Goal: Task Accomplishment & Management: Manage account settings

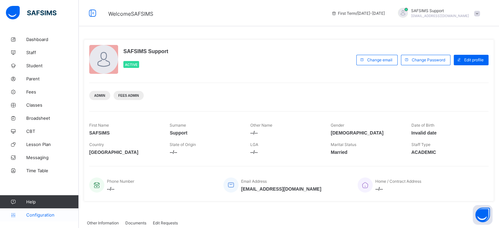
click at [43, 216] on span "Configuration" at bounding box center [52, 214] width 52 height 5
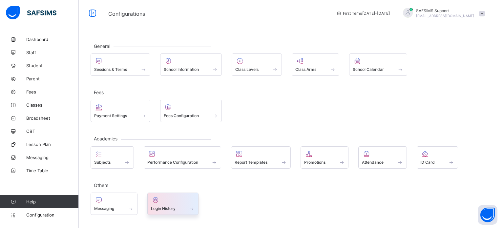
click at [169, 200] on div at bounding box center [173, 200] width 44 height 8
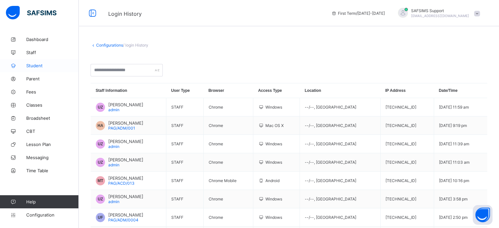
click at [33, 68] on span "Student" at bounding box center [52, 65] width 52 height 5
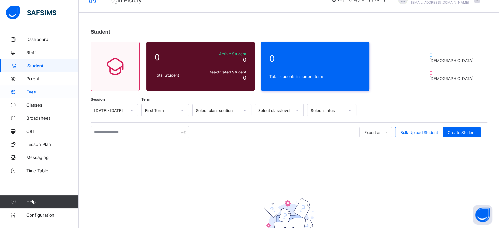
scroll to position [7, 0]
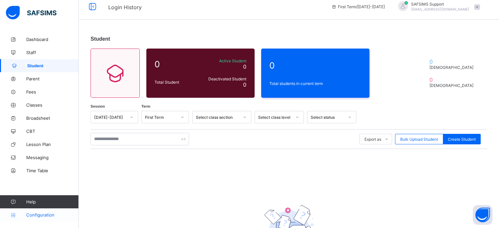
click at [39, 216] on span "Configuration" at bounding box center [52, 214] width 52 height 5
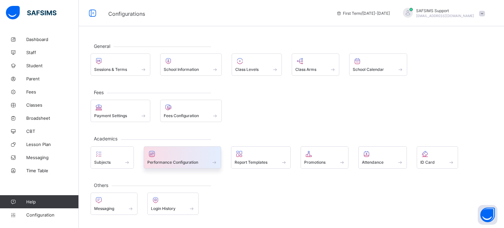
click at [186, 155] on div at bounding box center [182, 154] width 71 height 8
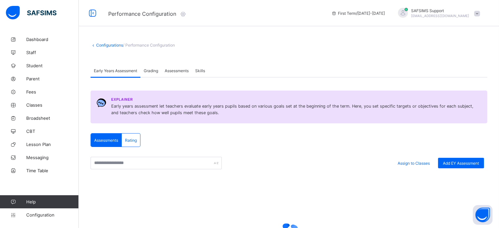
click at [180, 70] on span "Assessments" at bounding box center [177, 70] width 24 height 5
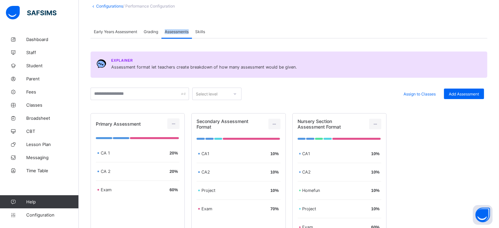
scroll to position [33, 0]
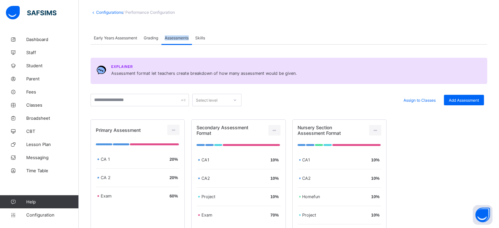
click at [165, 37] on div "Assessments" at bounding box center [176, 37] width 31 height 13
click at [155, 37] on span "Grading" at bounding box center [151, 37] width 14 height 5
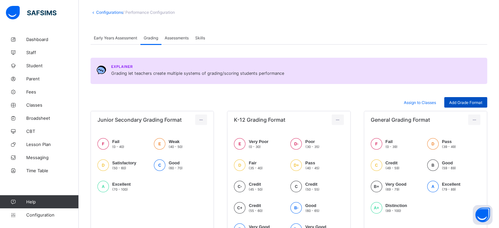
click at [464, 103] on span "Add Grade Format" at bounding box center [465, 102] width 33 height 5
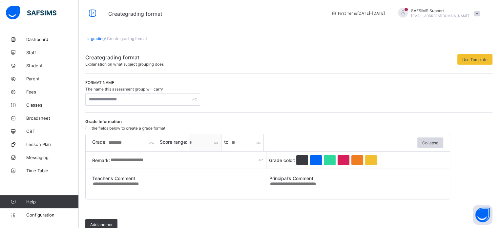
click at [99, 39] on link "grading" at bounding box center [98, 38] width 14 height 5
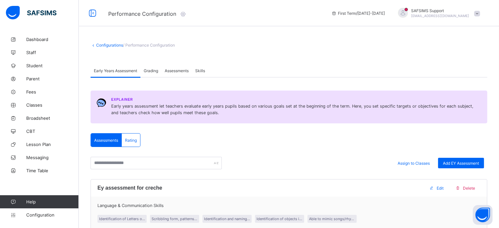
click at [180, 71] on span "Assessments" at bounding box center [177, 70] width 24 height 5
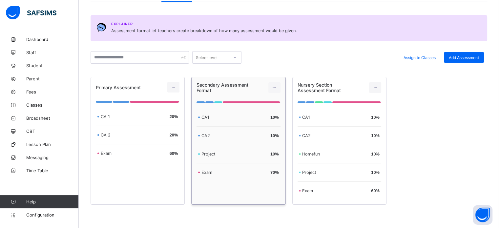
scroll to position [103, 0]
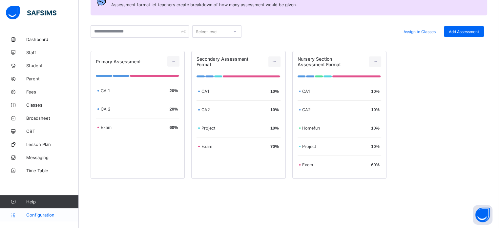
click at [32, 215] on span "Configuration" at bounding box center [52, 214] width 52 height 5
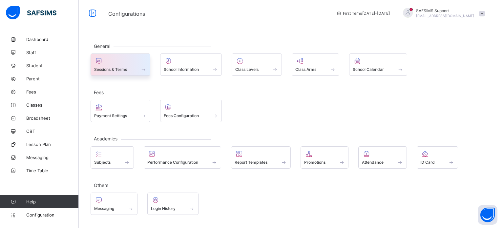
click at [99, 67] on div "Sessions & Terms" at bounding box center [120, 70] width 52 height 6
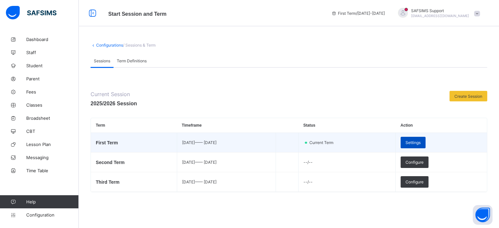
click at [421, 144] on span "Settings" at bounding box center [412, 142] width 15 height 5
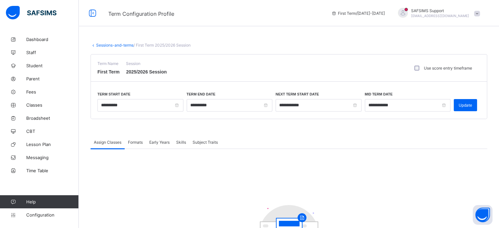
click at [136, 143] on span "Formats" at bounding box center [135, 142] width 15 height 5
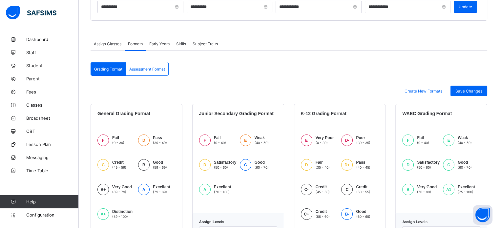
scroll to position [98, 0]
click at [143, 70] on span "Assessment Format" at bounding box center [147, 69] width 36 height 5
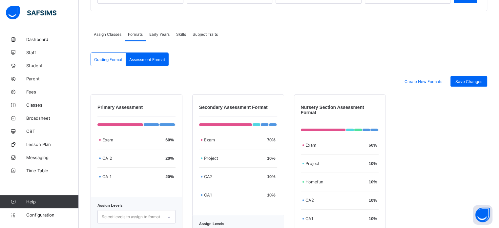
scroll to position [78, 0]
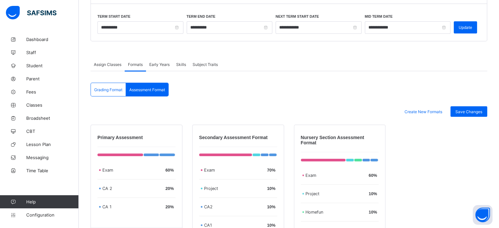
click at [118, 65] on span "Assign Classes" at bounding box center [108, 64] width 28 height 5
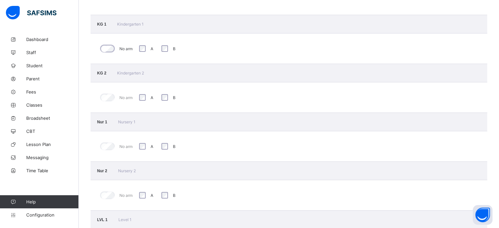
scroll to position [242, 0]
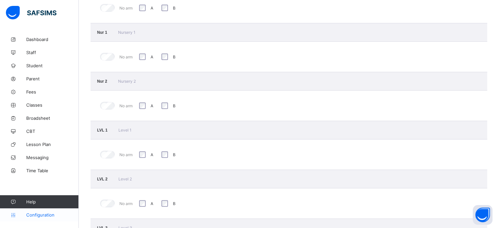
click at [45, 218] on link "Configuration" at bounding box center [39, 214] width 78 height 13
click at [44, 218] on link "Configuration" at bounding box center [39, 214] width 78 height 13
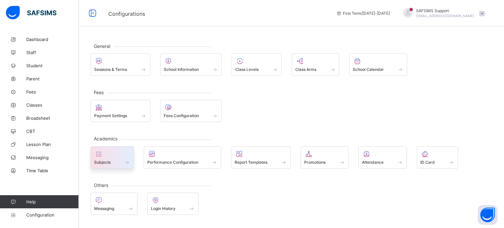
click at [105, 162] on span "Subjects" at bounding box center [102, 162] width 16 height 5
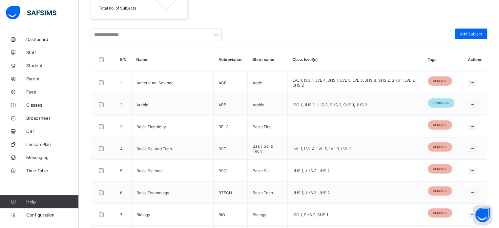
scroll to position [228, 0]
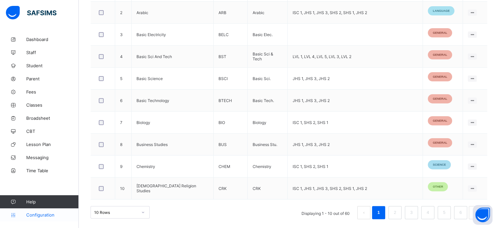
click at [46, 211] on link "Configuration" at bounding box center [39, 214] width 78 height 13
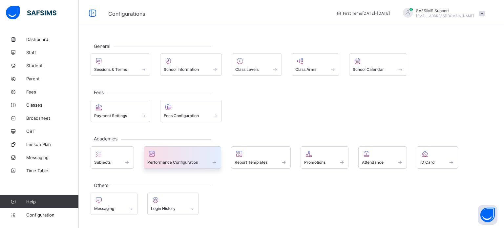
click at [190, 152] on div at bounding box center [182, 154] width 71 height 8
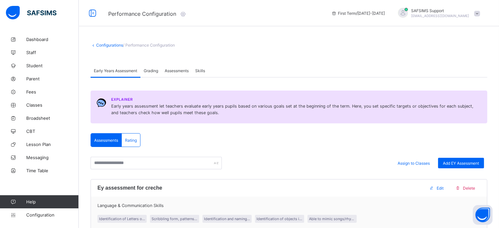
click at [158, 70] on span "Grading" at bounding box center [151, 70] width 14 height 5
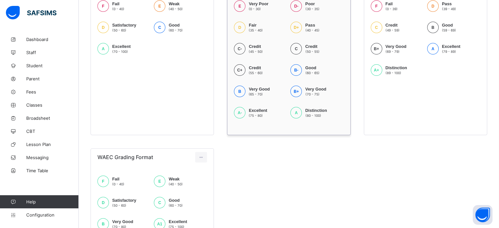
scroll to position [81, 0]
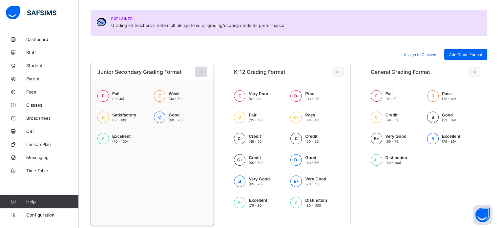
click at [202, 74] on div at bounding box center [201, 72] width 12 height 10
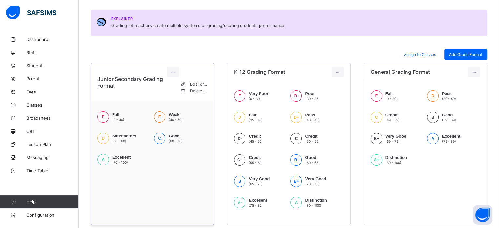
click at [194, 94] on div "Delete Format" at bounding box center [198, 91] width 17 height 7
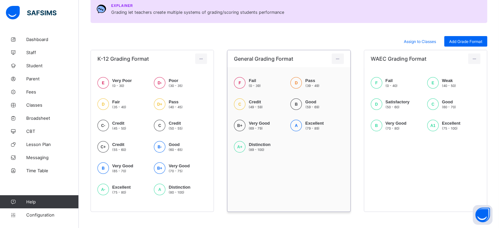
scroll to position [101, 0]
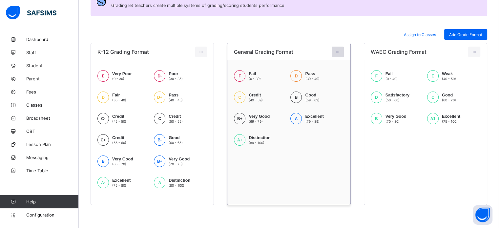
click at [341, 52] on icon at bounding box center [338, 52] width 6 height 5
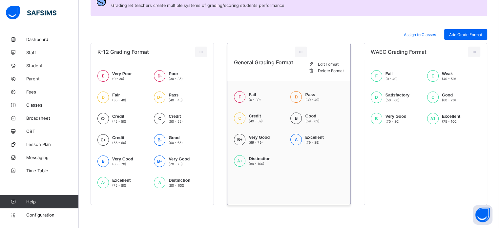
click at [333, 74] on div "Delete Format" at bounding box center [331, 71] width 26 height 7
click at [0, 0] on div "Delete Format This action would delete Junior Secondary Grading Format from the…" at bounding box center [0, 0] width 0 height 0
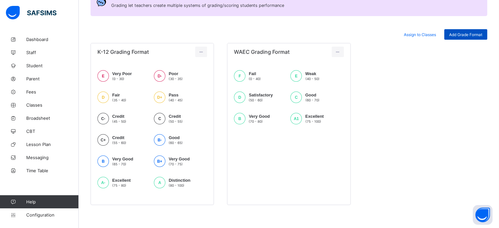
click at [466, 38] on div "Add Grade Format" at bounding box center [465, 34] width 43 height 10
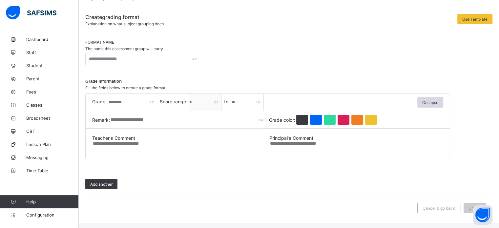
scroll to position [36, 0]
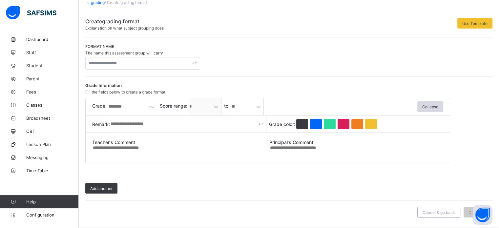
click at [143, 55] on span "The name this assessment group will carry" at bounding box center [124, 53] width 78 height 5
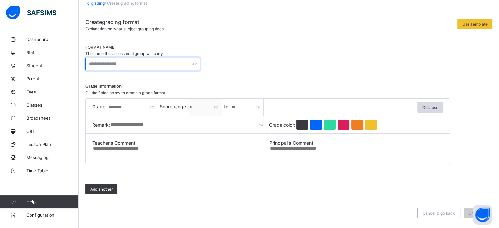
click at [142, 61] on input "text" at bounding box center [142, 64] width 115 height 12
type input "**********"
drag, startPoint x: 146, startPoint y: 47, endPoint x: 261, endPoint y: 46, distance: 115.1
click at [146, 47] on div "Format name The name this assessment group will carry" at bounding box center [142, 50] width 115 height 11
click at [114, 109] on input "text" at bounding box center [132, 107] width 49 height 17
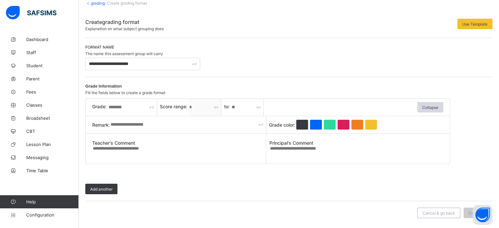
type input "*"
drag, startPoint x: 121, startPoint y: 109, endPoint x: 101, endPoint y: 109, distance: 20.3
click at [101, 109] on div "Grade: *" at bounding box center [124, 107] width 65 height 17
type input "*"
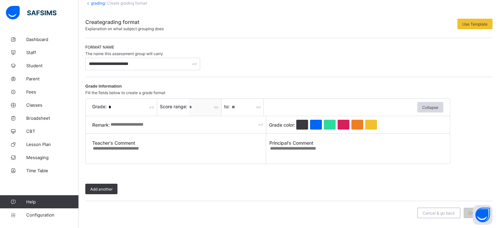
click at [218, 109] on div "Grade: * Score range: * to: * Collapse" at bounding box center [267, 107] width 351 height 17
type input "**"
click at [342, 125] on div at bounding box center [344, 125] width 12 height 10
click at [135, 123] on input "text" at bounding box center [188, 124] width 156 height 17
type input "*"
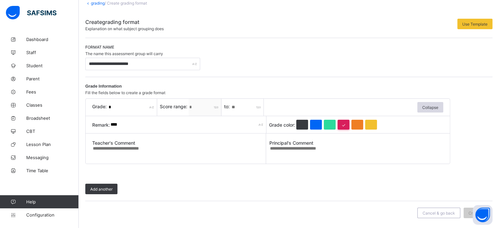
type input "****"
click at [291, 152] on textarea at bounding box center [356, 151] width 174 height 10
click at [285, 153] on textarea at bounding box center [356, 151] width 174 height 10
paste textarea "**********"
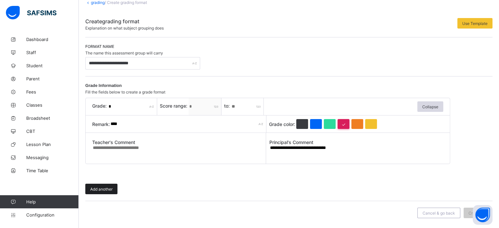
type textarea "**********"
click at [111, 191] on span "Add another" at bounding box center [101, 189] width 22 height 5
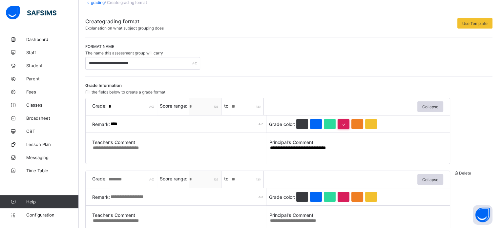
click at [127, 178] on input "text" at bounding box center [132, 179] width 49 height 17
type input "*"
drag, startPoint x: 244, startPoint y: 179, endPoint x: 227, endPoint y: 177, distance: 16.6
click at [228, 181] on div "to: *" at bounding box center [244, 179] width 40 height 17
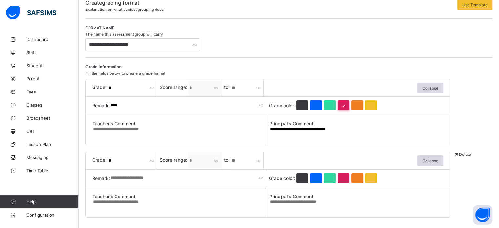
scroll to position [69, 0]
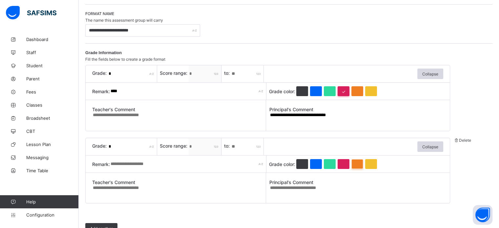
type input "**"
click at [356, 165] on div at bounding box center [357, 164] width 12 height 10
click at [136, 161] on input "text" at bounding box center [188, 163] width 156 height 17
type input "*"
type input "****"
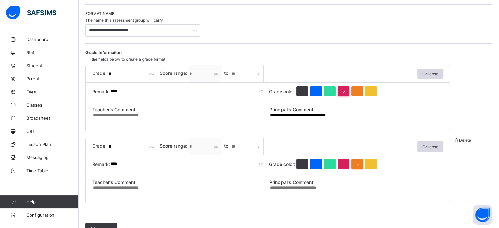
click at [280, 189] on textarea at bounding box center [356, 190] width 174 height 10
paste textarea "**********"
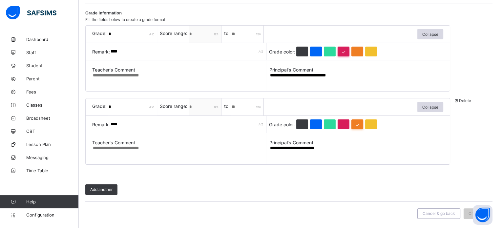
scroll to position [109, 0]
type textarea "**********"
click at [85, 192] on div "Add another" at bounding box center [101, 189] width 32 height 10
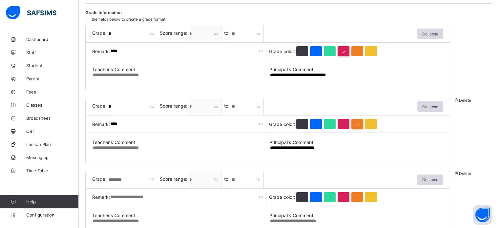
click at [117, 183] on input "text" at bounding box center [132, 179] width 49 height 17
type input "*"
drag, startPoint x: 243, startPoint y: 181, endPoint x: 226, endPoint y: 179, distance: 16.5
click at [226, 179] on div "to: *" at bounding box center [244, 179] width 40 height 17
click at [225, 179] on span "to:" at bounding box center [227, 179] width 7 height 6
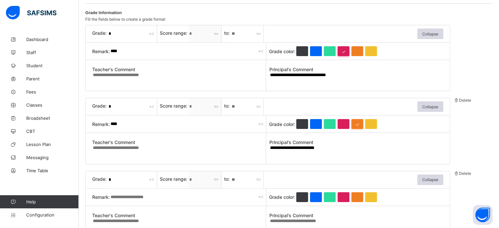
drag, startPoint x: 245, startPoint y: 181, endPoint x: 227, endPoint y: 179, distance: 18.5
click at [227, 179] on div "to: *" at bounding box center [244, 179] width 40 height 17
type input "**"
click at [134, 197] on input "text" at bounding box center [188, 197] width 156 height 17
type input "*"
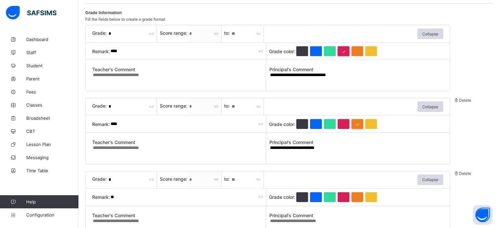
type input "*"
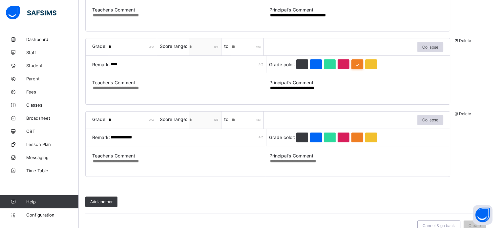
scroll to position [175, 0]
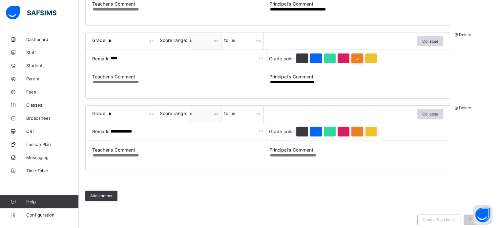
type input "**********"
click at [369, 132] on div at bounding box center [371, 132] width 12 height 10
click at [318, 156] on textarea at bounding box center [356, 158] width 174 height 10
paste textarea "**********"
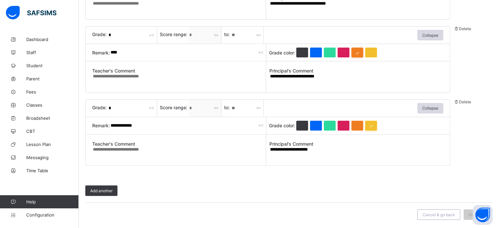
scroll to position [182, 0]
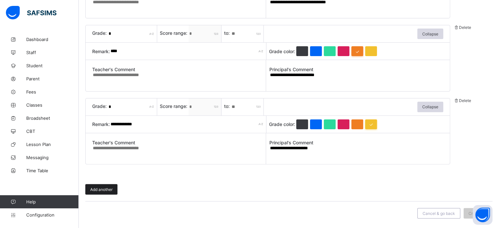
type textarea "**********"
click at [110, 189] on span "Add another" at bounding box center [101, 189] width 22 height 5
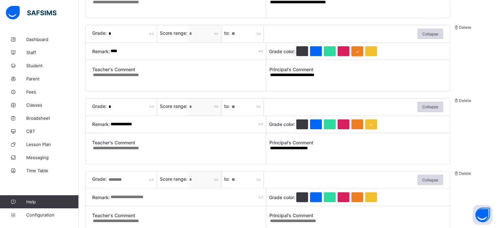
click at [128, 178] on input "text" at bounding box center [132, 179] width 49 height 17
type input "*"
drag, startPoint x: 236, startPoint y: 179, endPoint x: 230, endPoint y: 178, distance: 6.3
click at [230, 178] on div "to: *" at bounding box center [244, 179] width 40 height 17
type input "**"
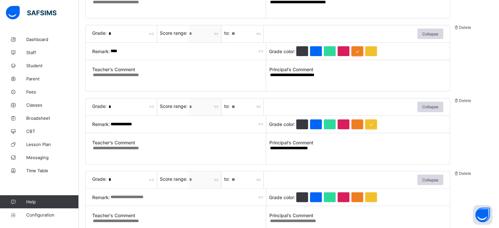
click at [147, 197] on input "text" at bounding box center [188, 197] width 156 height 17
type input "*"
type input "****"
click at [329, 197] on div at bounding box center [330, 197] width 12 height 10
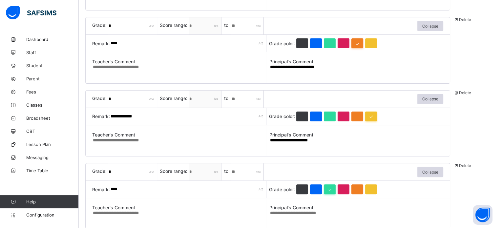
scroll to position [247, 0]
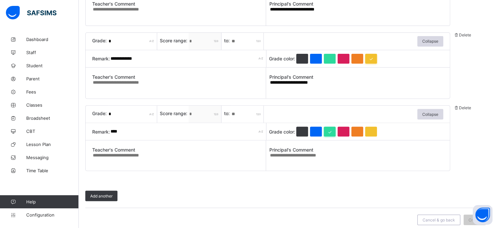
click at [144, 156] on textarea at bounding box center [179, 158] width 174 height 10
click at [302, 151] on span "Principal's Comment" at bounding box center [356, 150] width 174 height 6
click at [285, 155] on textarea at bounding box center [356, 158] width 174 height 10
paste textarea "**********"
type textarea "**********"
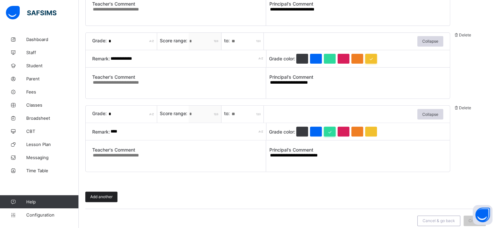
click at [96, 195] on span "Add another" at bounding box center [101, 196] width 22 height 5
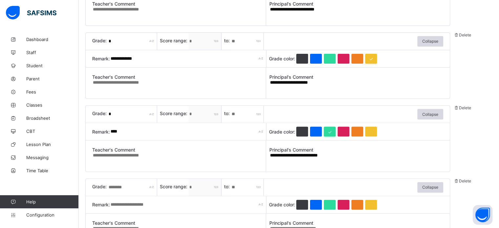
click at [123, 186] on input "text" at bounding box center [132, 187] width 49 height 17
type input "*"
click at [293, 186] on div "Grade: * Score range: ** to: * Collapse" at bounding box center [267, 187] width 351 height 17
click at [219, 187] on div "Grade: * Score range: ** to: * Collapse" at bounding box center [267, 187] width 351 height 17
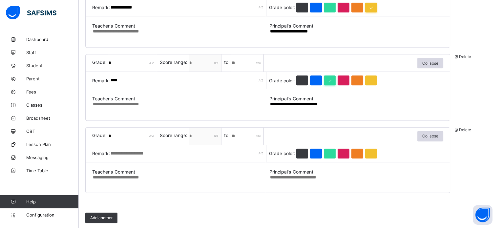
scroll to position [313, 0]
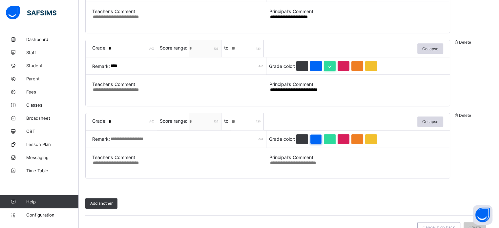
type input "**"
click at [317, 138] on div at bounding box center [316, 139] width 12 height 10
click at [133, 140] on input "text" at bounding box center [188, 139] width 156 height 17
type input "*"
type input "*********"
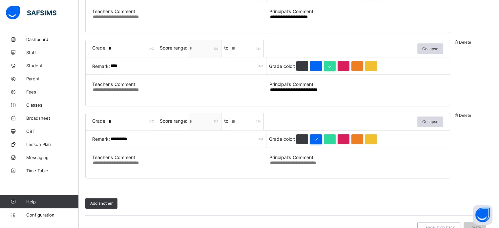
paste textarea "**********"
type textarea "**********"
click at [109, 202] on span "Add another" at bounding box center [101, 203] width 22 height 5
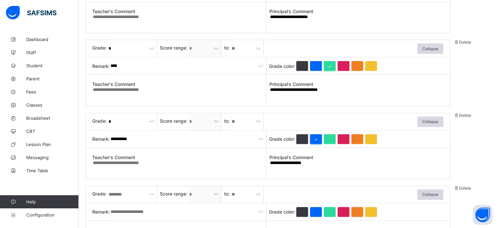
click at [129, 193] on input "text" at bounding box center [132, 194] width 49 height 17
type input "*"
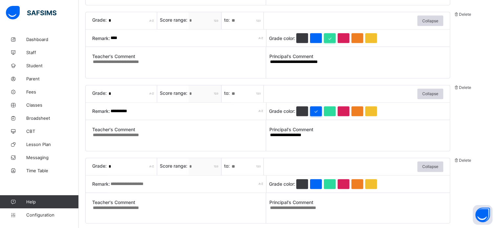
scroll to position [400, 0]
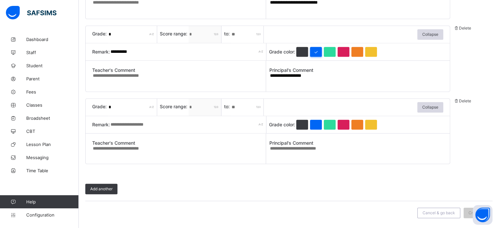
type input "***"
click at [123, 124] on div "Grade: * Score range: ** to: *** Collapse Remark: Grade color: Teacher's Commen…" at bounding box center [267, 131] width 365 height 66
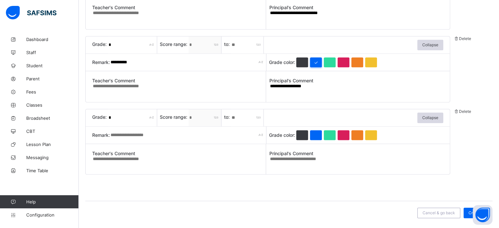
scroll to position [390, 0]
type input "*"
type input "*********"
click at [324, 161] on textarea at bounding box center [356, 161] width 174 height 10
click at [278, 160] on textarea at bounding box center [356, 161] width 174 height 10
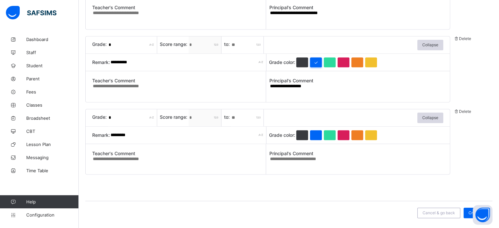
paste textarea "**********"
type textarea "**********"
click at [470, 213] on div "Create" at bounding box center [475, 213] width 22 height 10
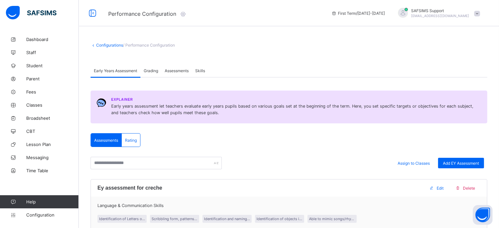
click at [179, 71] on span "Assessments" at bounding box center [177, 70] width 24 height 5
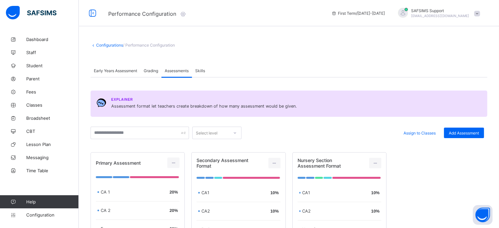
click at [148, 72] on span "Grading" at bounding box center [151, 70] width 14 height 5
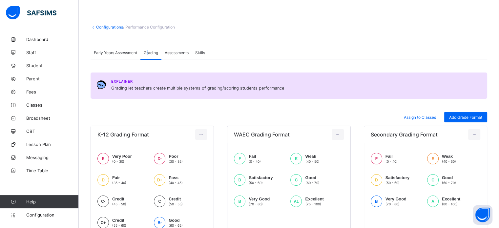
scroll to position [98, 0]
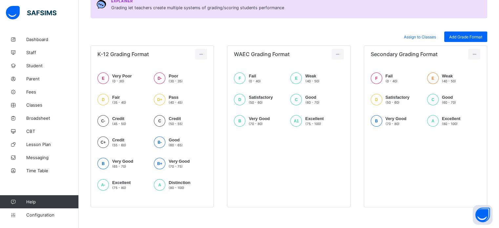
drag, startPoint x: 48, startPoint y: 216, endPoint x: 75, endPoint y: 188, distance: 38.7
click at [48, 215] on span "Configuration" at bounding box center [52, 214] width 52 height 5
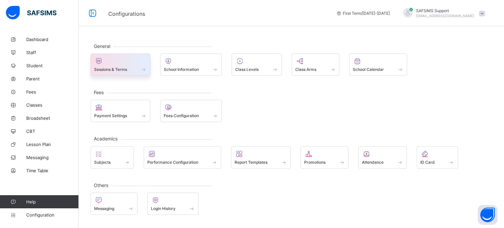
click at [130, 66] on span at bounding box center [120, 66] width 52 height 2
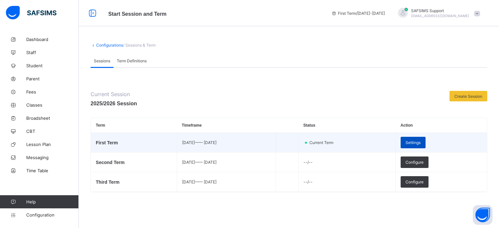
click at [425, 137] on div "Settings" at bounding box center [413, 142] width 25 height 11
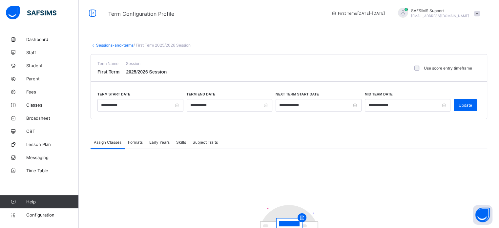
click at [141, 144] on span "Formats" at bounding box center [135, 142] width 15 height 5
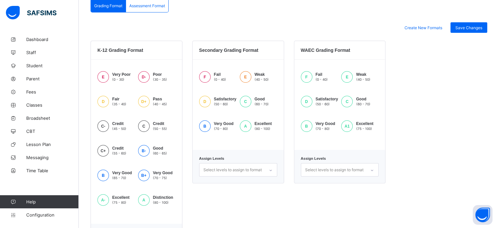
scroll to position [203, 0]
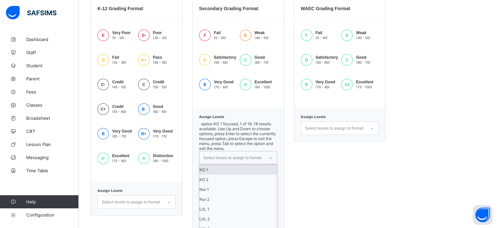
click at [247, 152] on div "Select levels to assign to format" at bounding box center [232, 158] width 58 height 12
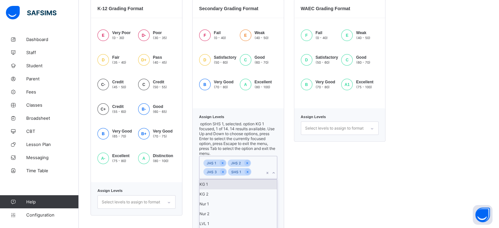
scroll to position [55, 0]
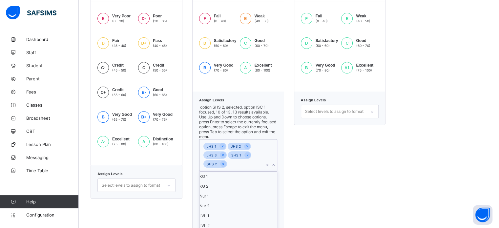
drag, startPoint x: 274, startPoint y: 191, endPoint x: 274, endPoint y: 172, distance: 19.4
drag, startPoint x: 274, startPoint y: 172, endPoint x: 275, endPoint y: 168, distance: 4.6
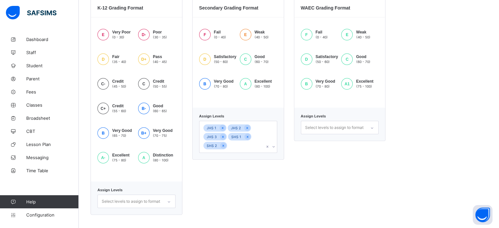
drag, startPoint x: 332, startPoint y: 196, endPoint x: 403, endPoint y: 153, distance: 83.0
click at [333, 196] on div "WAEC Grading Format F Fail (0 - 40) E Weak (40 - 50) D Satisfactory (50 - 60) C…" at bounding box center [340, 106] width 92 height 217
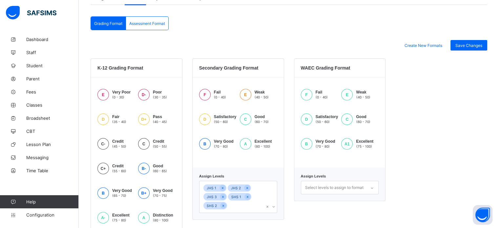
scroll to position [105, 0]
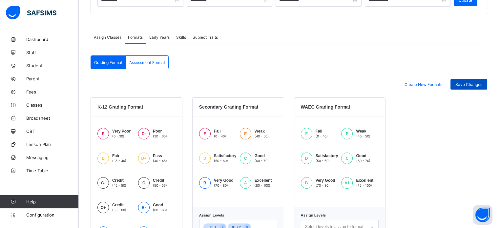
click at [472, 87] on div "Save Changes" at bounding box center [468, 84] width 37 height 10
click at [26, 213] on icon at bounding box center [13, 215] width 26 height 5
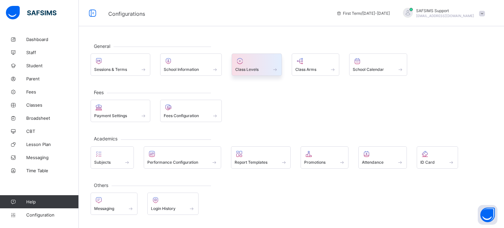
click at [249, 68] on span "Class Levels" at bounding box center [246, 69] width 23 height 5
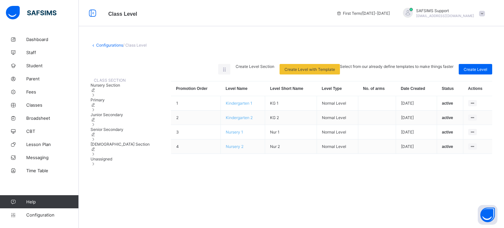
click at [116, 132] on span "Senior Secondary" at bounding box center [107, 129] width 33 height 5
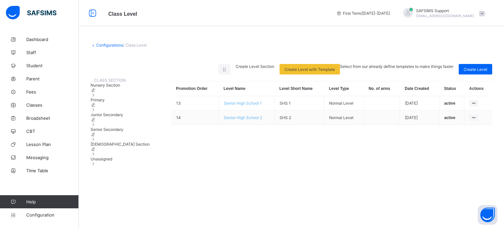
click at [122, 117] on span "Junior Secondary" at bounding box center [107, 114] width 32 height 5
click at [34, 212] on link "Configuration" at bounding box center [39, 214] width 78 height 13
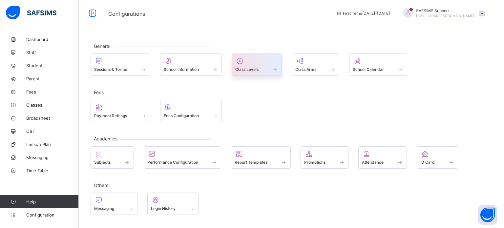
click at [238, 68] on span "Class Levels" at bounding box center [246, 69] width 23 height 5
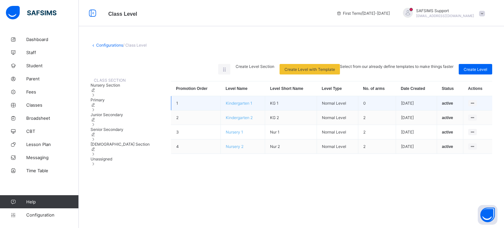
click at [270, 110] on td "KG 1" at bounding box center [291, 103] width 52 height 14
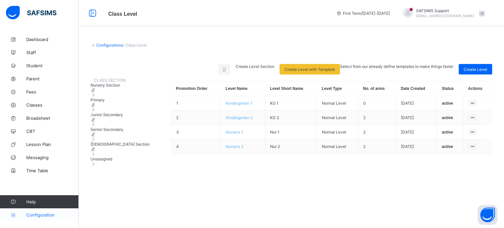
click at [49, 215] on span "Configuration" at bounding box center [52, 214] width 52 height 5
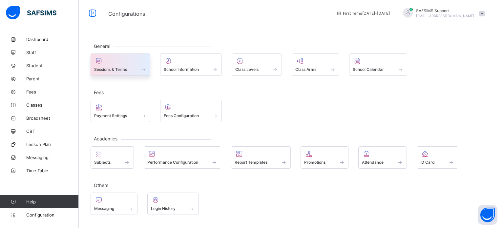
click at [124, 68] on span "Sessions & Terms" at bounding box center [110, 69] width 33 height 5
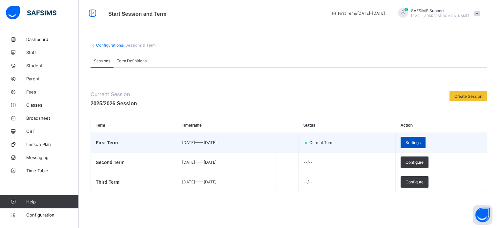
click at [421, 143] on span "Settings" at bounding box center [412, 142] width 15 height 5
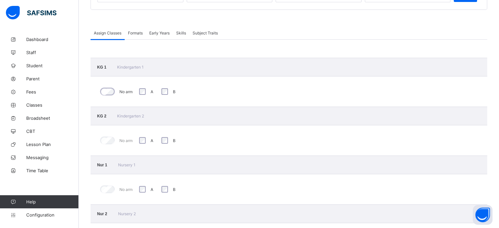
scroll to position [141, 0]
